Goal: Task Accomplishment & Management: Complete application form

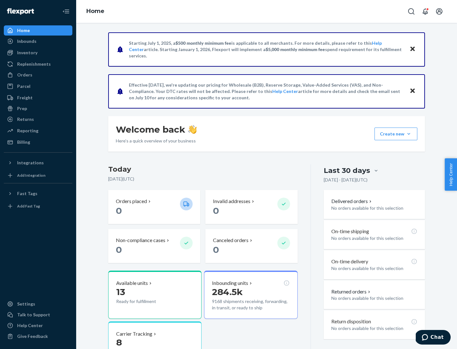
click at [409, 134] on button "Create new Create new inbound Create new order Create new product" at bounding box center [396, 134] width 43 height 13
click at [38, 41] on div "Inbounds" at bounding box center [37, 41] width 67 height 9
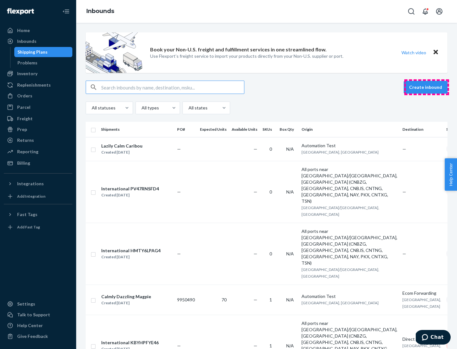
click at [427, 87] on button "Create inbound" at bounding box center [426, 87] width 44 height 13
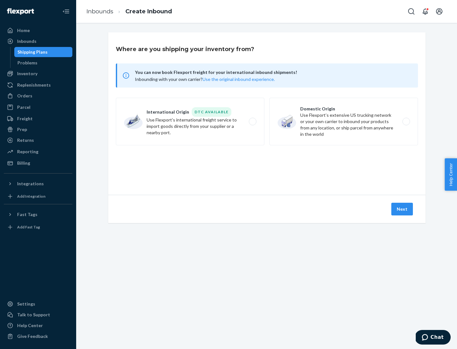
click at [344, 122] on label "Domestic Origin Use Flexport’s extensive US trucking network or your own carrie…" at bounding box center [343, 122] width 149 height 48
click at [406, 122] on input "Domestic Origin Use Flexport’s extensive US trucking network or your own carrie…" at bounding box center [408, 122] width 4 height 4
radio input "true"
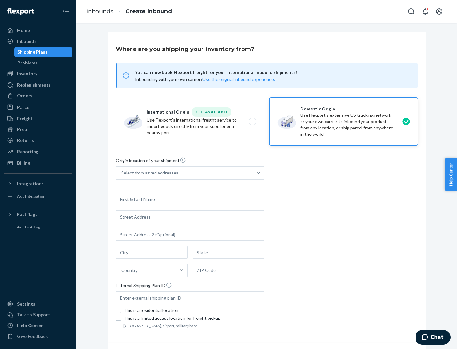
click at [148, 173] on div "Select from saved addresses" at bounding box center [149, 173] width 57 height 6
click at [122, 173] on input "Select from saved addresses" at bounding box center [121, 173] width 1 height 6
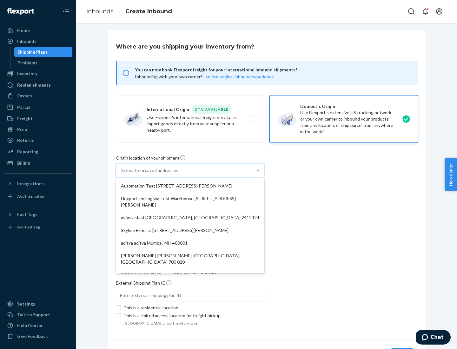
click at [190, 186] on div "Automation Test [STREET_ADDRESS][PERSON_NAME]" at bounding box center [190, 186] width 146 height 13
click at [122, 174] on input "option Automation Test [STREET_ADDRESS][PERSON_NAME]. 9 results available. Use …" at bounding box center [121, 170] width 1 height 6
type input "Automation Test"
type input "9th Floor"
type input "[GEOGRAPHIC_DATA]"
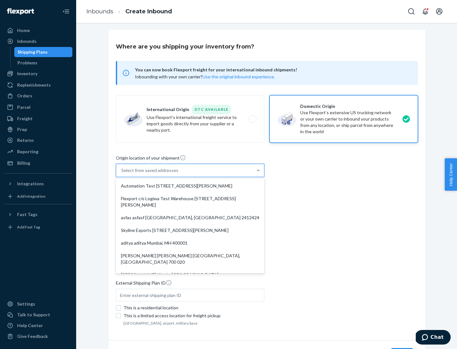
type input "CA"
type input "94104"
type input "[STREET_ADDRESS][PERSON_NAME]"
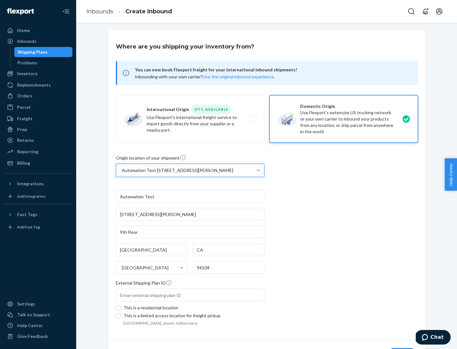
scroll to position [37, 0]
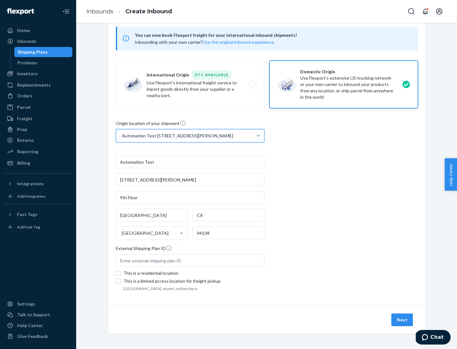
click at [402, 320] on button "Next" at bounding box center [402, 320] width 22 height 13
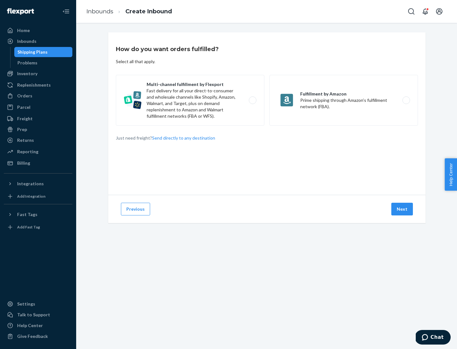
click at [190, 100] on label "Multi-channel fulfillment by Flexport Fast delivery for all your direct-to-cons…" at bounding box center [190, 100] width 149 height 51
click at [252, 100] on input "Multi-channel fulfillment by Flexport Fast delivery for all your direct-to-cons…" at bounding box center [254, 100] width 4 height 4
radio input "true"
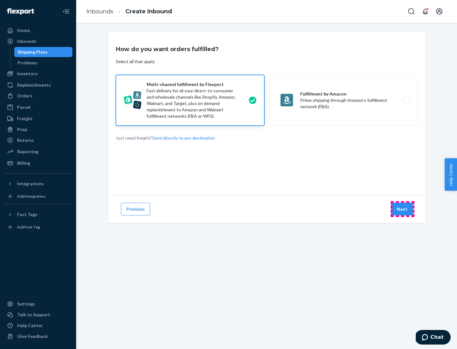
click at [402, 209] on button "Next" at bounding box center [402, 209] width 22 height 13
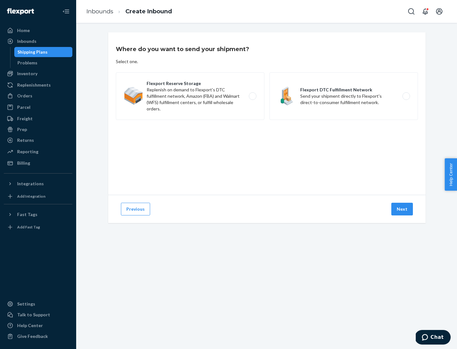
click at [344, 96] on label "Flexport DTC Fulfillment Network Send your shipment directly to Flexport's dire…" at bounding box center [343, 96] width 149 height 48
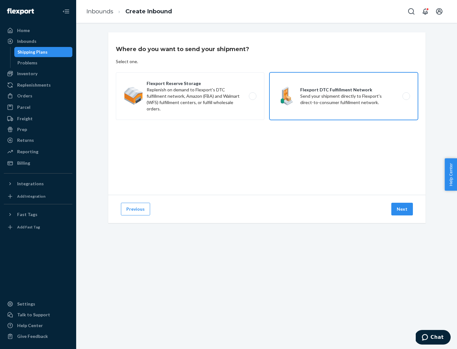
click at [406, 96] on input "Flexport DTC Fulfillment Network Send your shipment directly to Flexport's dire…" at bounding box center [408, 96] width 4 height 4
radio input "true"
click at [402, 209] on button "Next" at bounding box center [402, 209] width 22 height 13
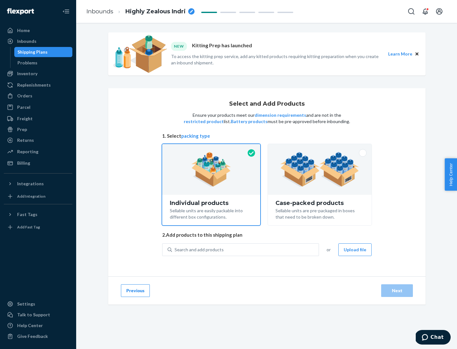
click at [320, 169] on img at bounding box center [319, 169] width 79 height 35
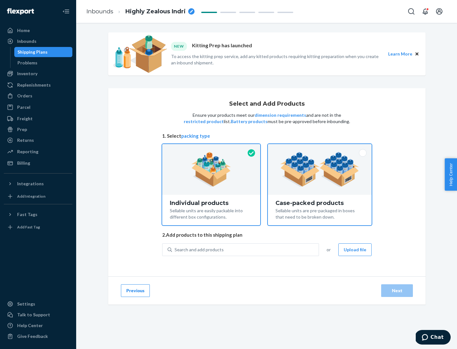
click at [320, 148] on input "Case-packed products Sellable units are pre-packaged in boxes that need to be b…" at bounding box center [320, 146] width 4 height 4
radio input "true"
radio input "false"
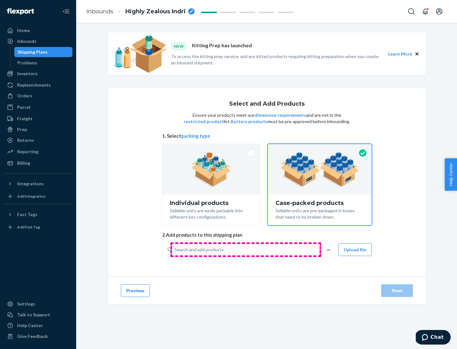
click at [246, 249] on div "Search and add products" at bounding box center [245, 249] width 147 height 11
click at [175, 249] on input "Search and add products" at bounding box center [175, 250] width 1 height 6
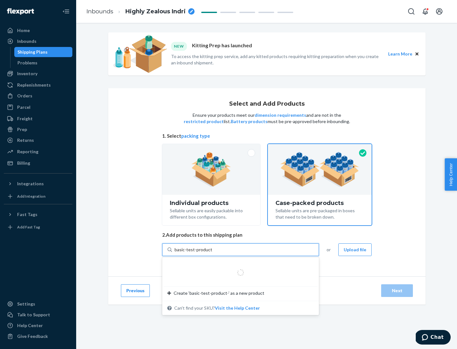
type input "basic-test-product-1"
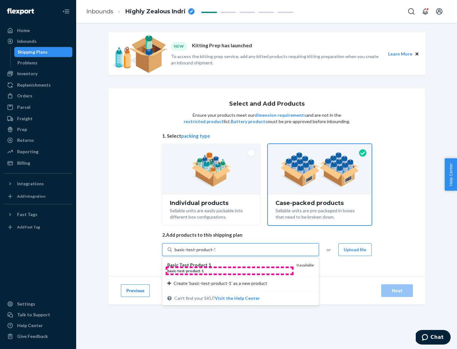
click at [229, 271] on div "basic - test - product - 1" at bounding box center [229, 270] width 124 height 5
click at [215, 253] on input "basic-test-product-1" at bounding box center [195, 250] width 41 height 6
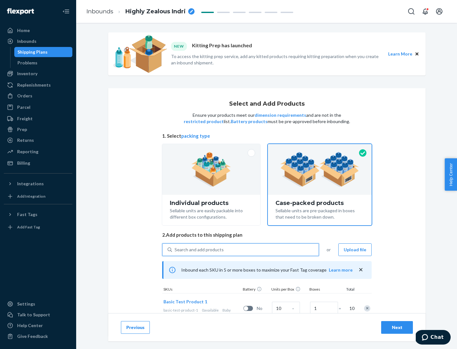
scroll to position [23, 0]
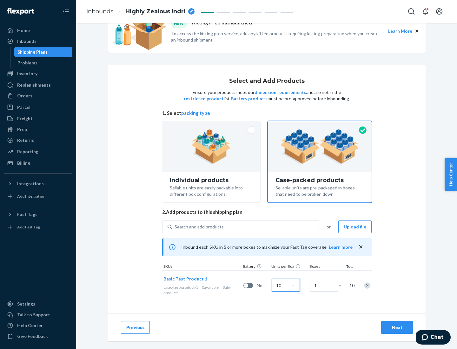
type input "10"
type input "7"
click at [397, 328] on div "Next" at bounding box center [397, 327] width 21 height 6
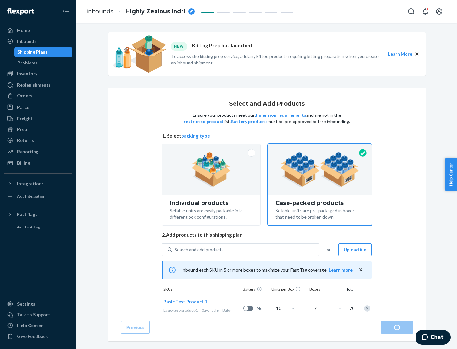
radio input "true"
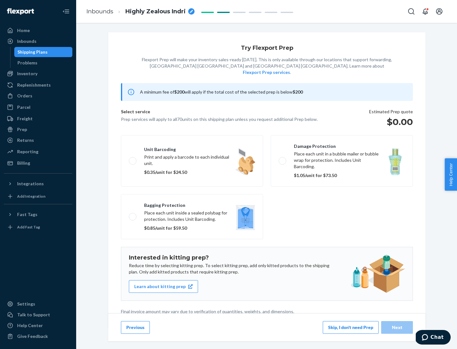
scroll to position [2, 0]
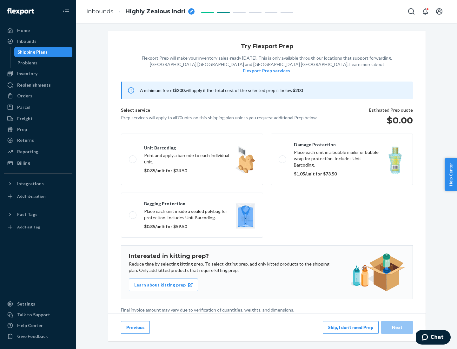
click at [192, 202] on label "Bagging protection Place each unit inside a sealed polybag for protection. Incl…" at bounding box center [192, 215] width 142 height 45
click at [133, 213] on input "Bagging protection Place each unit inside a sealed polybag for protection. Incl…" at bounding box center [131, 215] width 4 height 4
checkbox input "true"
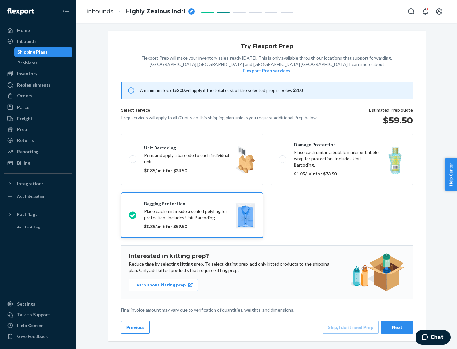
click at [397, 327] on div "Next" at bounding box center [397, 327] width 21 height 6
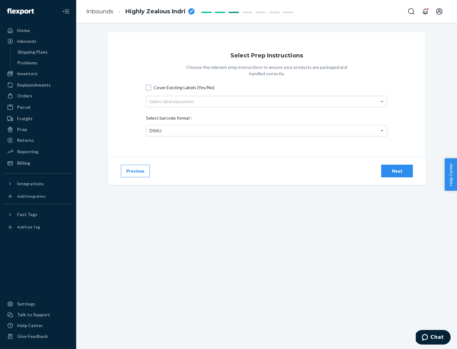
click at [149, 87] on input "Cover Existing Labels (Yes/No)" at bounding box center [148, 87] width 5 height 5
checkbox input "true"
click at [267, 101] on div "Select label placement" at bounding box center [266, 101] width 241 height 11
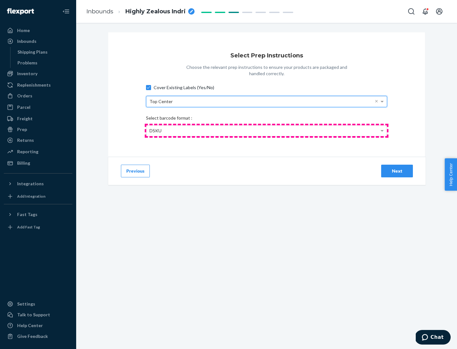
click at [267, 130] on div "DSKU" at bounding box center [266, 130] width 241 height 11
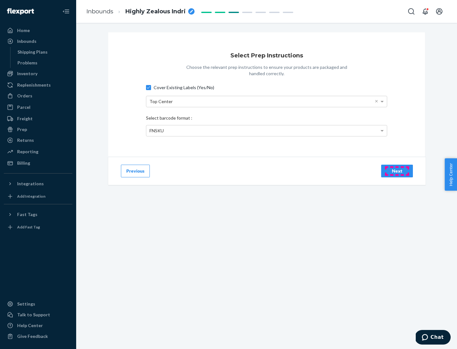
click at [397, 171] on div "Next" at bounding box center [397, 171] width 21 height 6
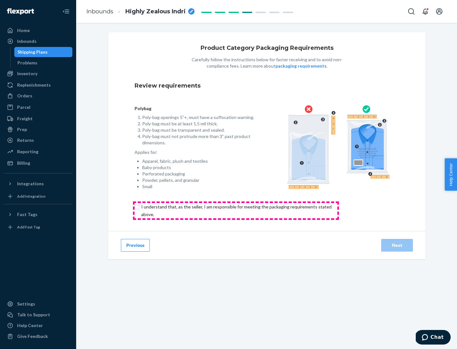
click at [236, 210] on input "checkbox" at bounding box center [240, 210] width 211 height 15
checkbox input "true"
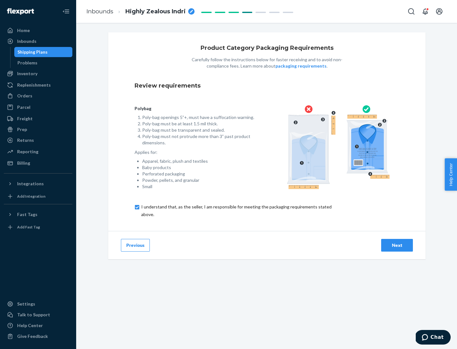
click at [397, 245] on div "Next" at bounding box center [397, 245] width 21 height 6
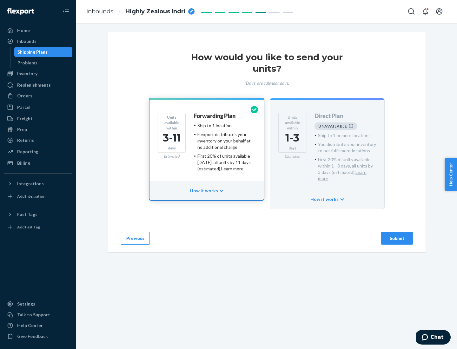
click at [215, 116] on h4 "Forwarding Plan" at bounding box center [215, 116] width 42 height 6
click at [397, 235] on div "Submit" at bounding box center [397, 238] width 21 height 6
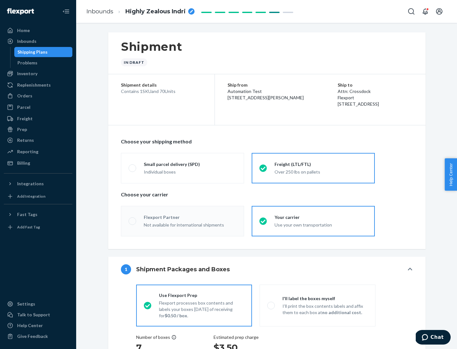
radio input "true"
radio input "false"
radio input "true"
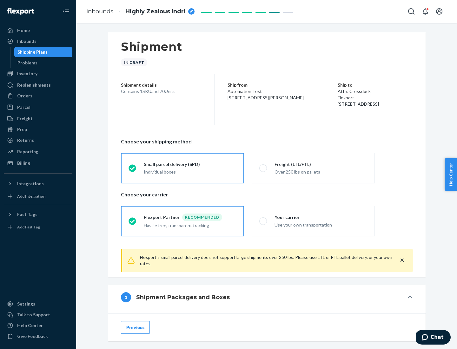
click at [190, 171] on div "Individual boxes" at bounding box center [190, 172] width 93 height 6
click at [133, 170] on input "Small parcel delivery (SPD) Individual boxes" at bounding box center [131, 168] width 4 height 4
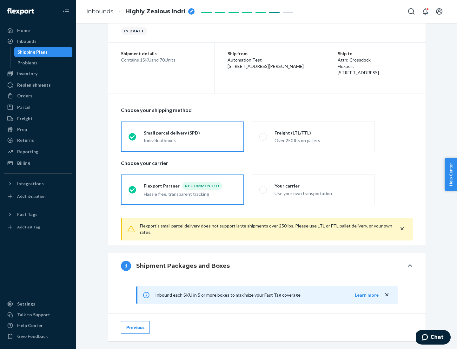
click at [321, 186] on div "Your carrier" at bounding box center [321, 186] width 93 height 6
click at [263, 188] on input "Your carrier Use your own transportation" at bounding box center [261, 190] width 4 height 4
radio input "true"
radio input "false"
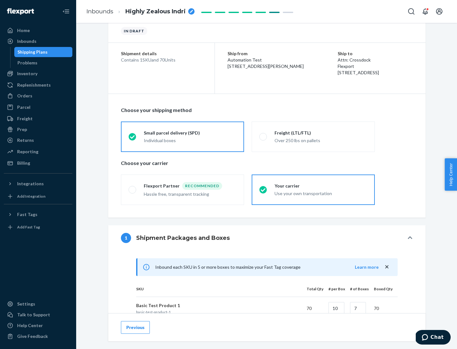
scroll to position [154, 0]
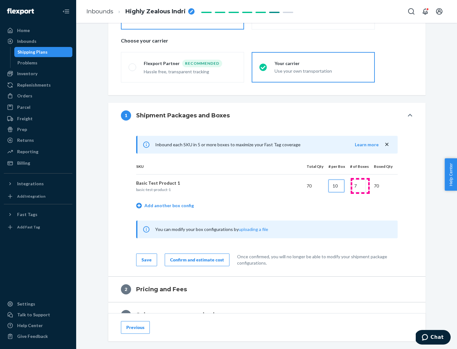
type input "10"
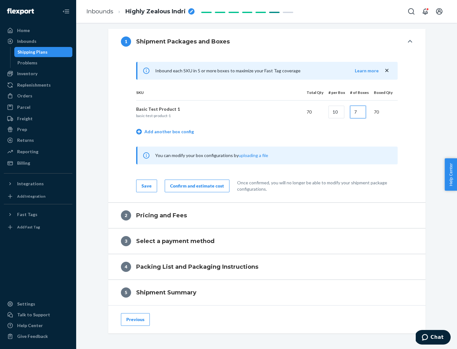
type input "7"
click at [196, 186] on div "Confirm and estimate cost" at bounding box center [197, 186] width 54 height 6
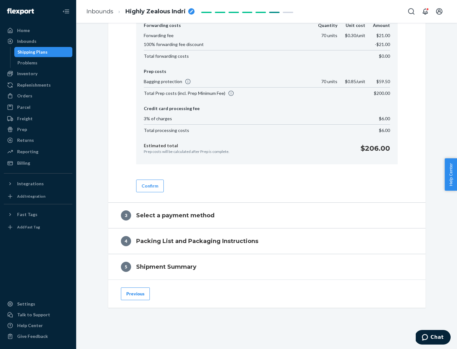
click at [150, 186] on button "Confirm" at bounding box center [150, 186] width 28 height 13
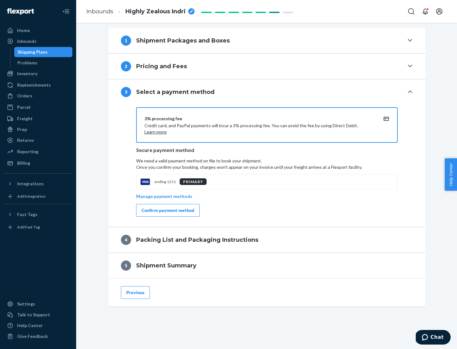
scroll to position [229, 0]
click at [167, 210] on div "Confirm payment method" at bounding box center [168, 210] width 53 height 6
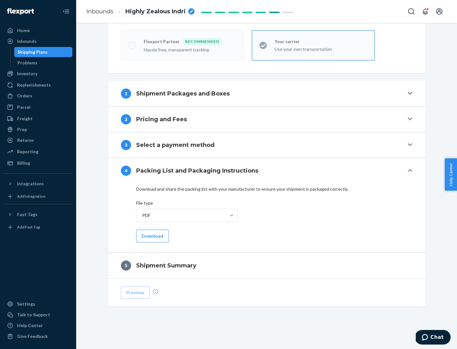
click at [152, 236] on button "Download" at bounding box center [152, 236] width 33 height 13
